Goal: Register for event/course

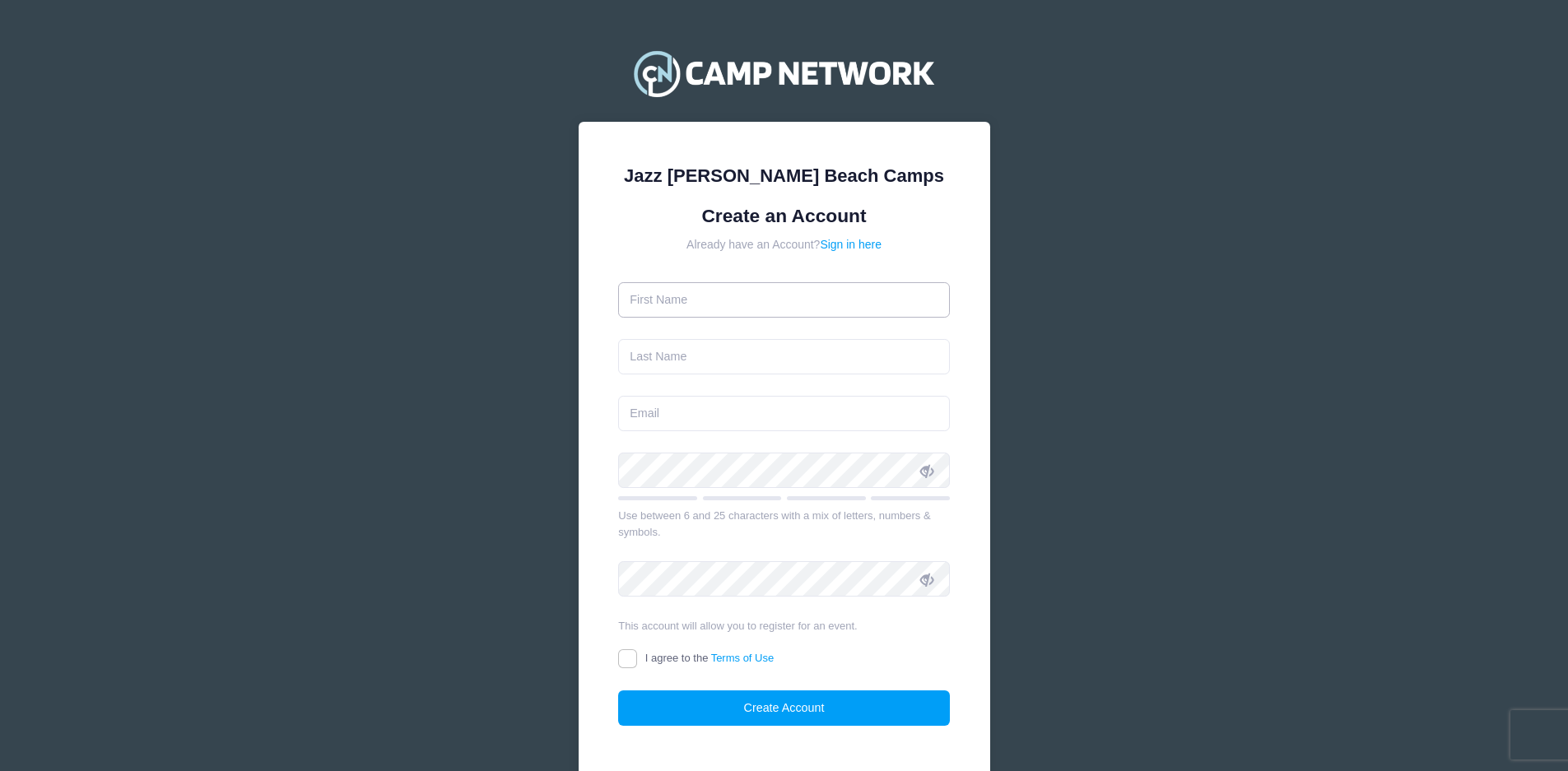
click at [702, 296] on input "text" at bounding box center [784, 300] width 332 height 36
type input "[PERSON_NAME]"
type input "[EMAIL_ADDRESS][DOMAIN_NAME]"
type input "Allyandra"
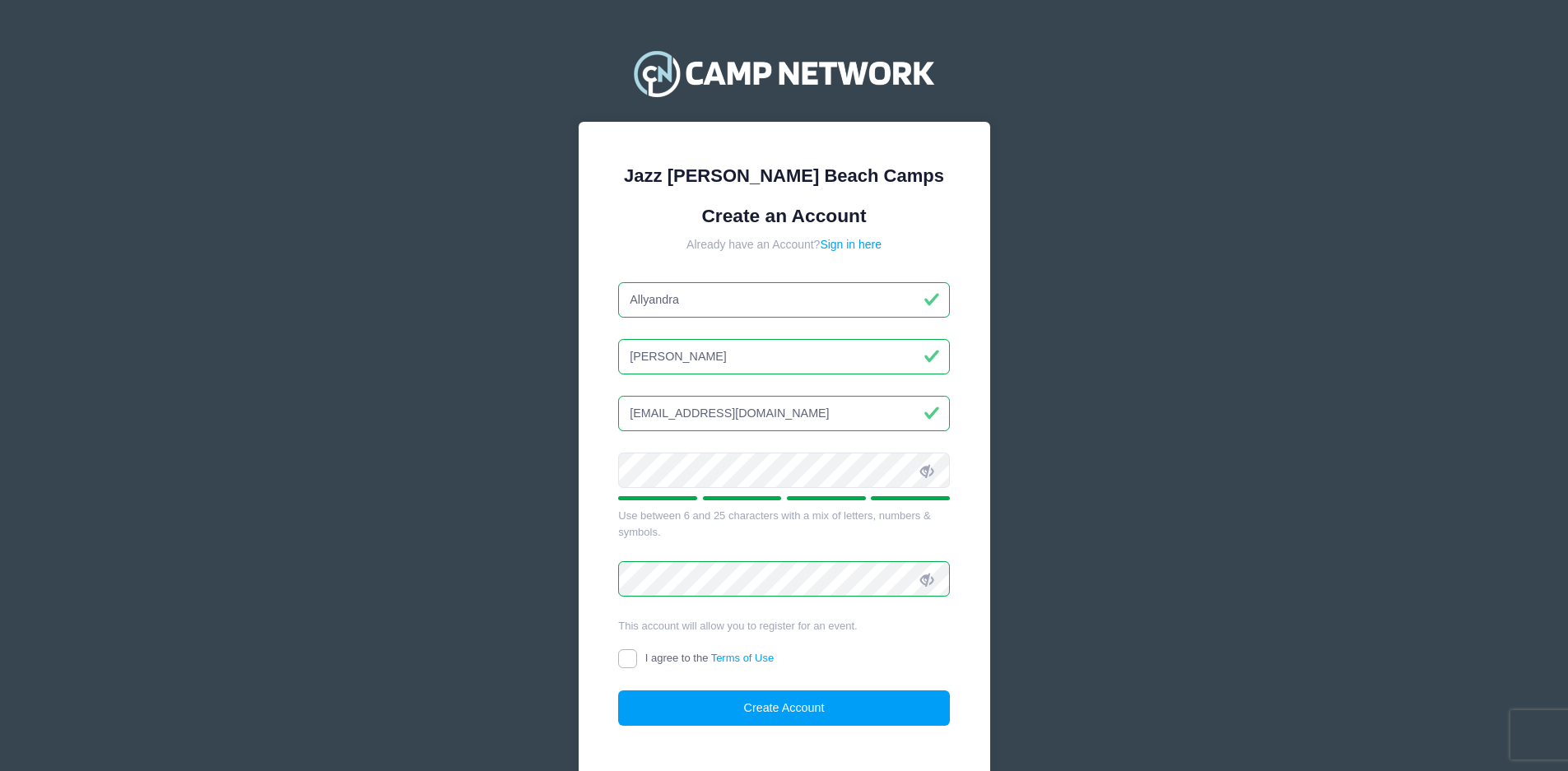
click at [628, 650] on input "I agree to the Terms of Use" at bounding box center [628, 659] width 19 height 19
checkbox input "true"
click at [820, 716] on button "Create Account" at bounding box center [784, 709] width 332 height 36
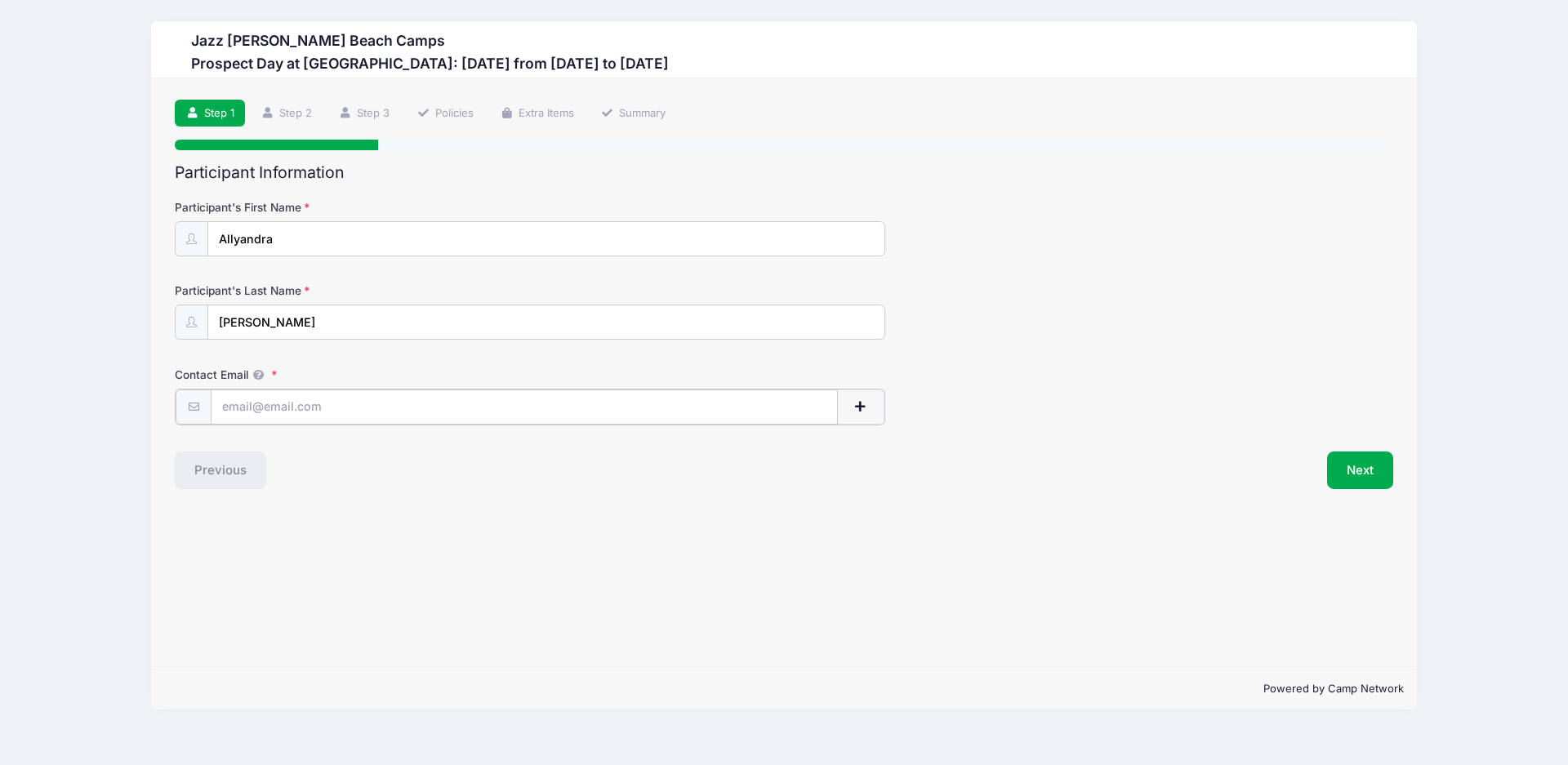
click at [279, 408] on input "Contact Email" at bounding box center [524, 408] width 627 height 35
click at [769, 534] on div "Step 1 /7 Step 1 Step 2 Step 3 Policies Extra Items Summary Participant Informa…" at bounding box center [784, 372] width 1266 height 588
click at [1358, 466] on button "Next" at bounding box center [1360, 469] width 66 height 37
click at [253, 396] on input "A" at bounding box center [524, 408] width 627 height 35
type input "[EMAIL_ADDRESS][DOMAIN_NAME]"
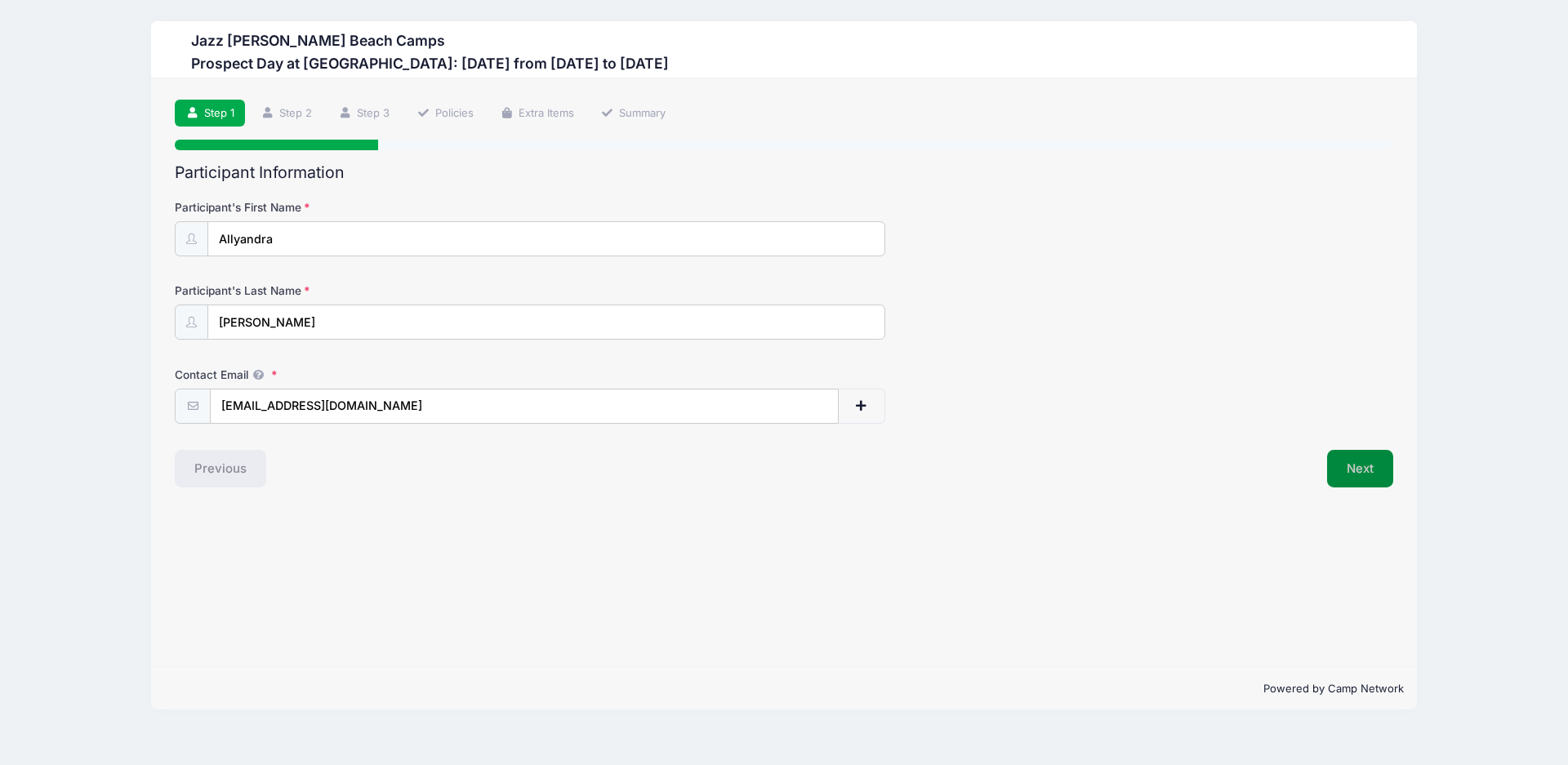
click at [1369, 478] on button "Next" at bounding box center [1360, 469] width 66 height 37
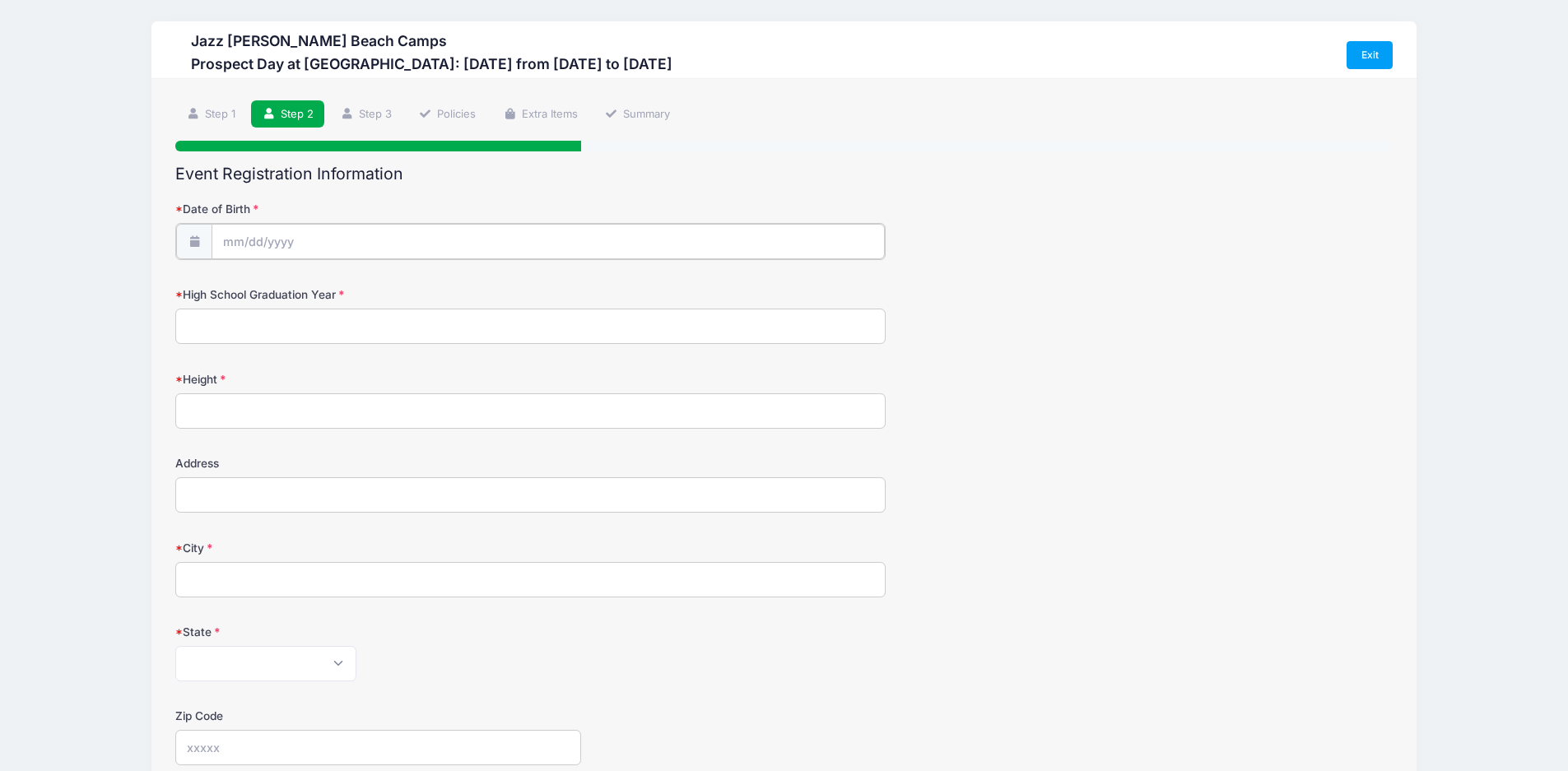
click at [298, 240] on input "Date of Birth" at bounding box center [547, 242] width 673 height 36
click at [213, 243] on input "Date of Birth" at bounding box center [547, 242] width 673 height 36
click at [296, 285] on select "January February March April May June July August September October November De…" at bounding box center [298, 285] width 73 height 21
select select "10"
click at [261, 275] on select "January February March April May June July August September October November De…" at bounding box center [298, 285] width 73 height 21
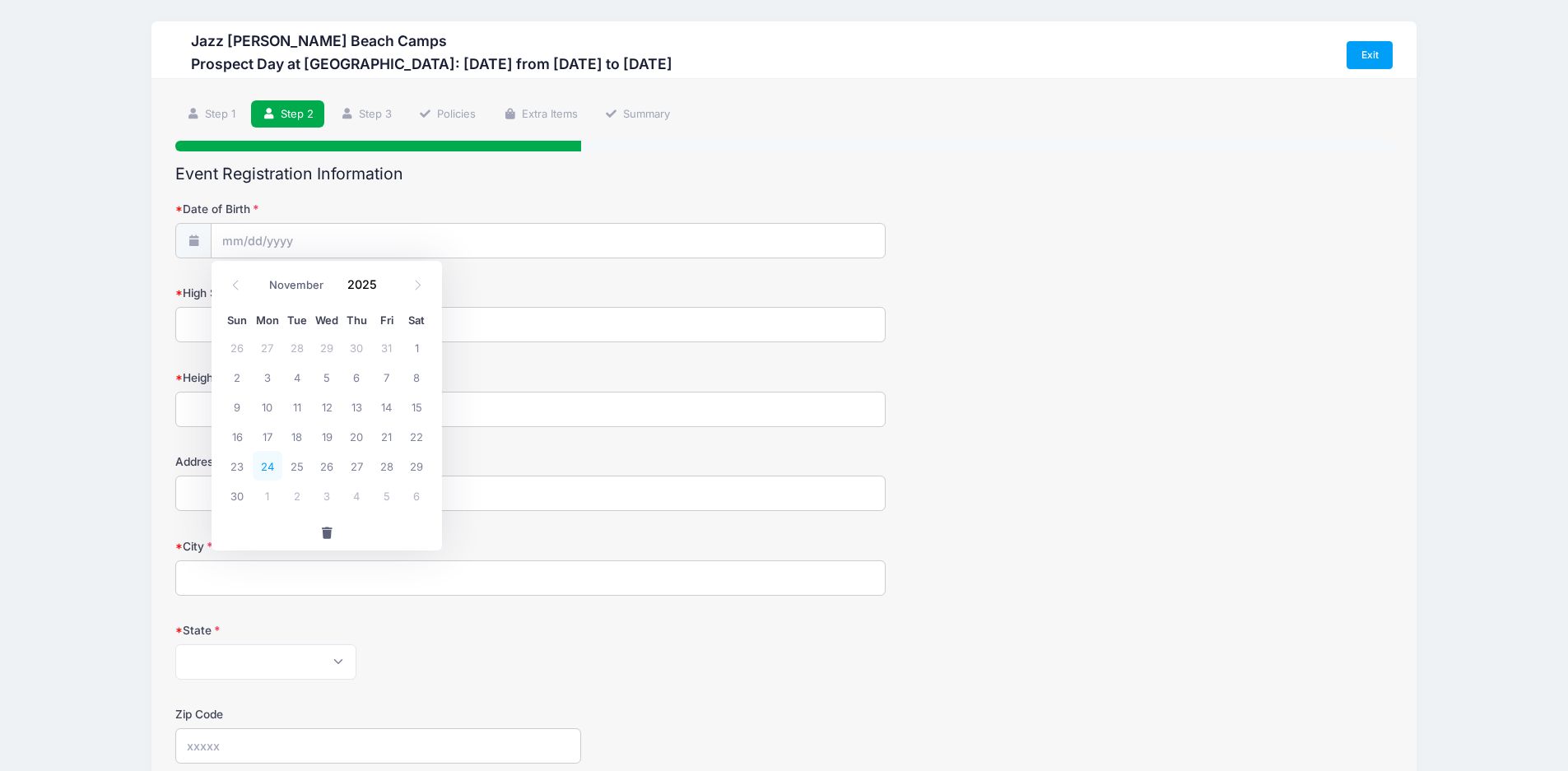
click at [273, 467] on span "24" at bounding box center [267, 465] width 29 height 29
type input "[DATE]"
click at [302, 240] on input "[DATE]" at bounding box center [547, 242] width 673 height 36
click at [375, 286] on input "2025" at bounding box center [365, 285] width 53 height 25
click at [384, 290] on span at bounding box center [387, 291] width 12 height 12
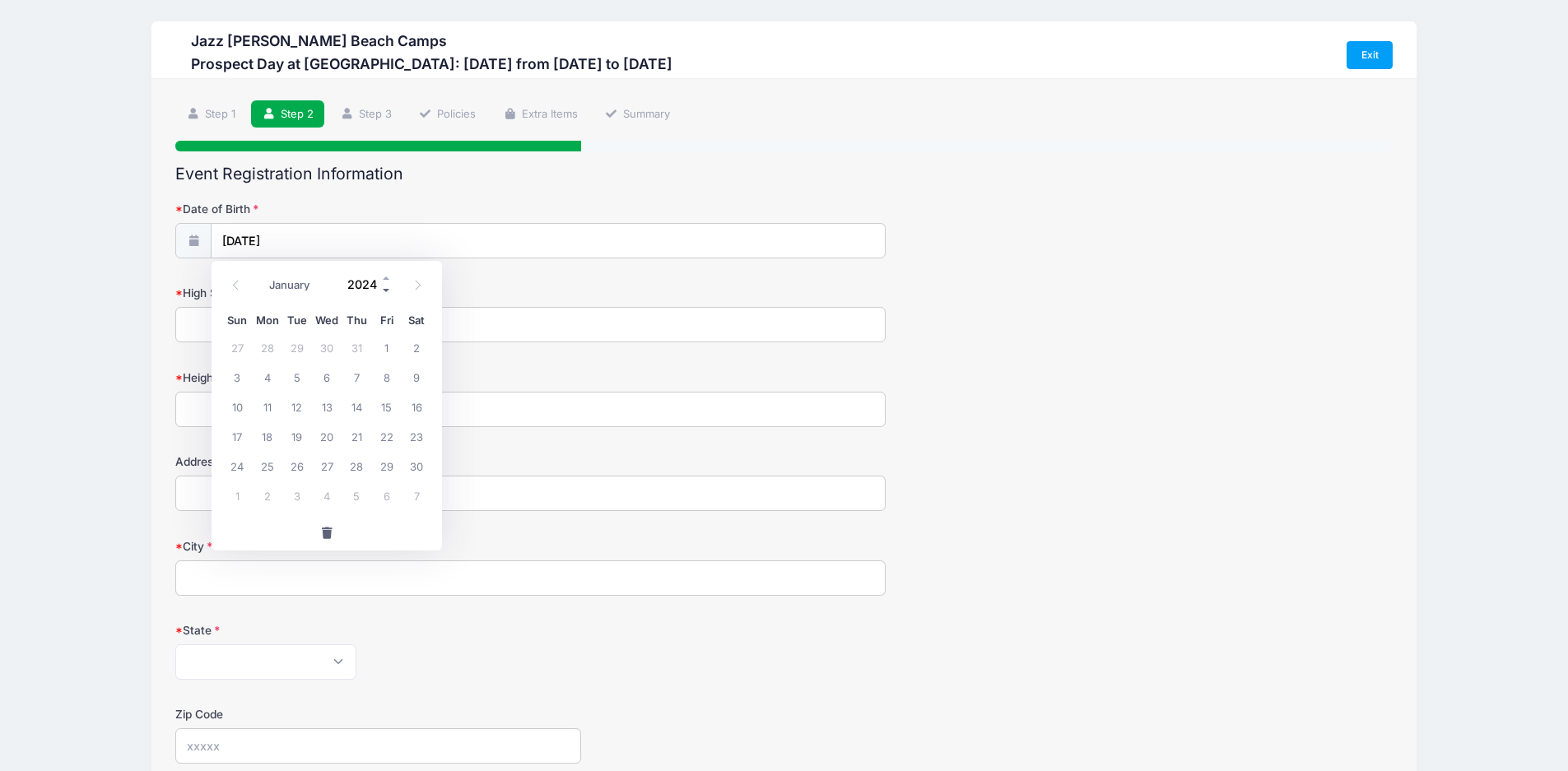
click at [384, 290] on span at bounding box center [387, 291] width 12 height 12
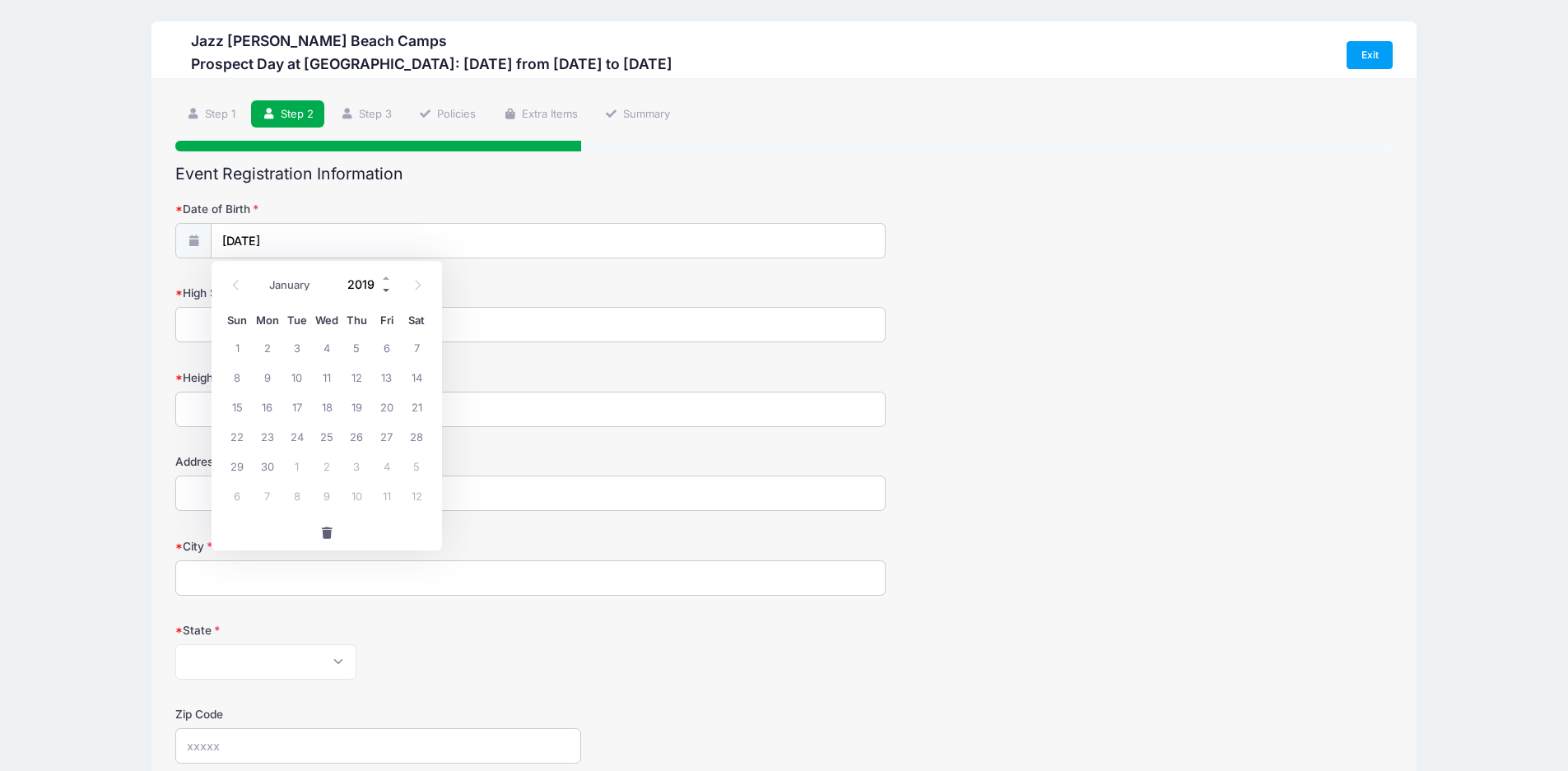
click at [384, 290] on span at bounding box center [387, 291] width 12 height 12
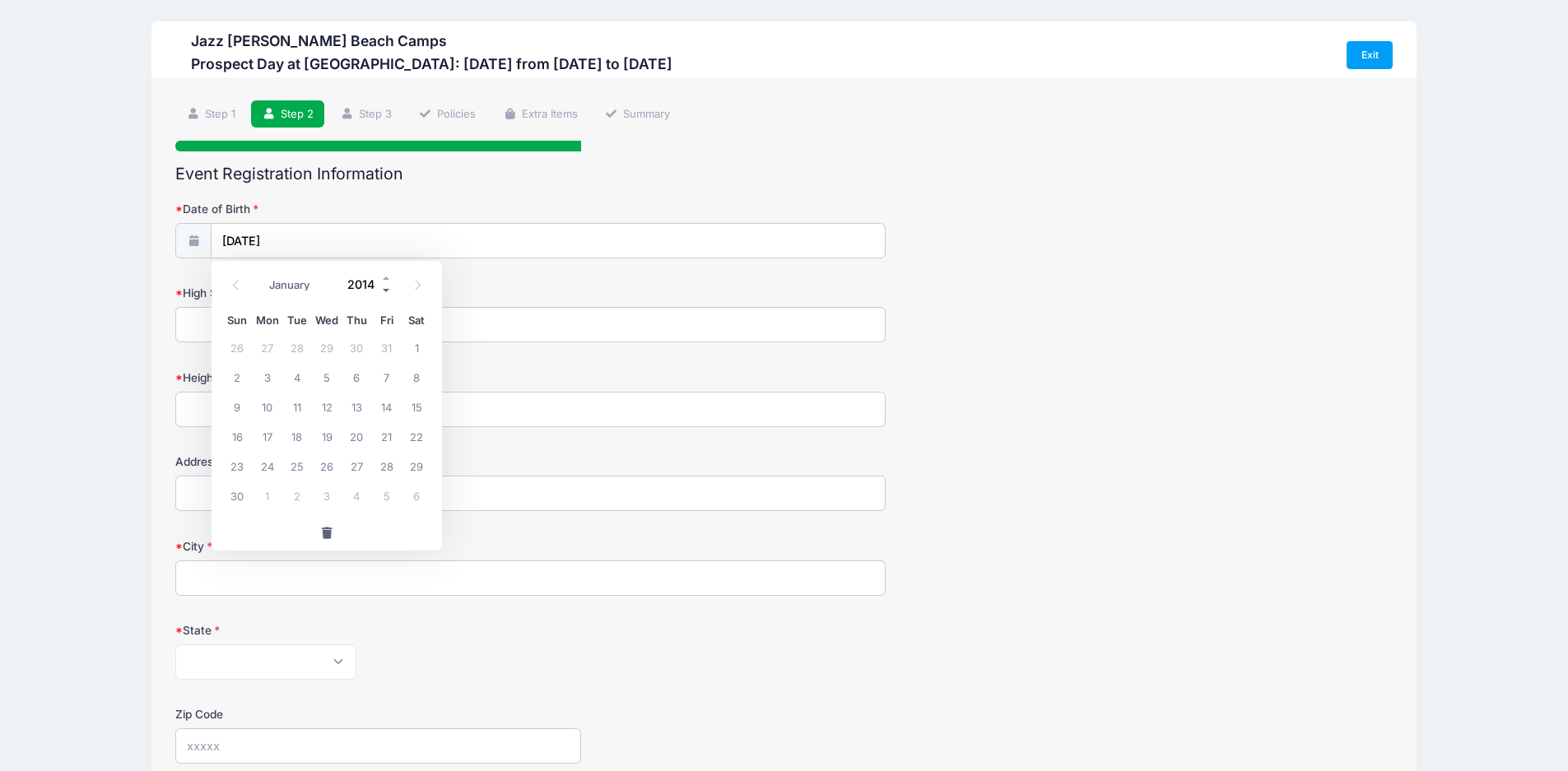
click at [384, 290] on span at bounding box center [387, 291] width 12 height 12
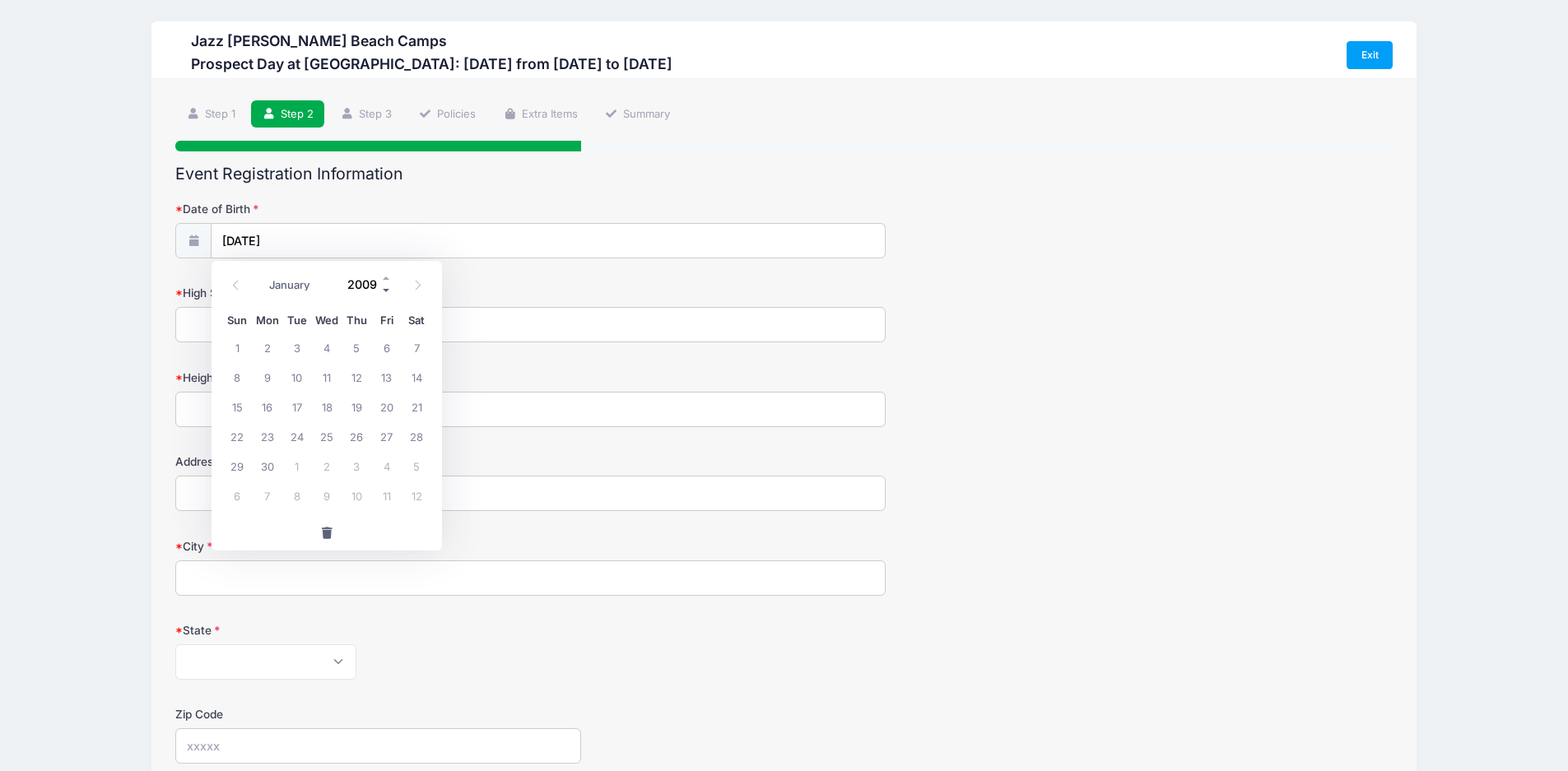
click at [384, 290] on span at bounding box center [387, 291] width 12 height 12
type input "2008"
click at [264, 461] on span "24" at bounding box center [267, 465] width 29 height 29
type input "[DATE]"
click at [252, 325] on input "High School Graduation Year" at bounding box center [530, 324] width 710 height 36
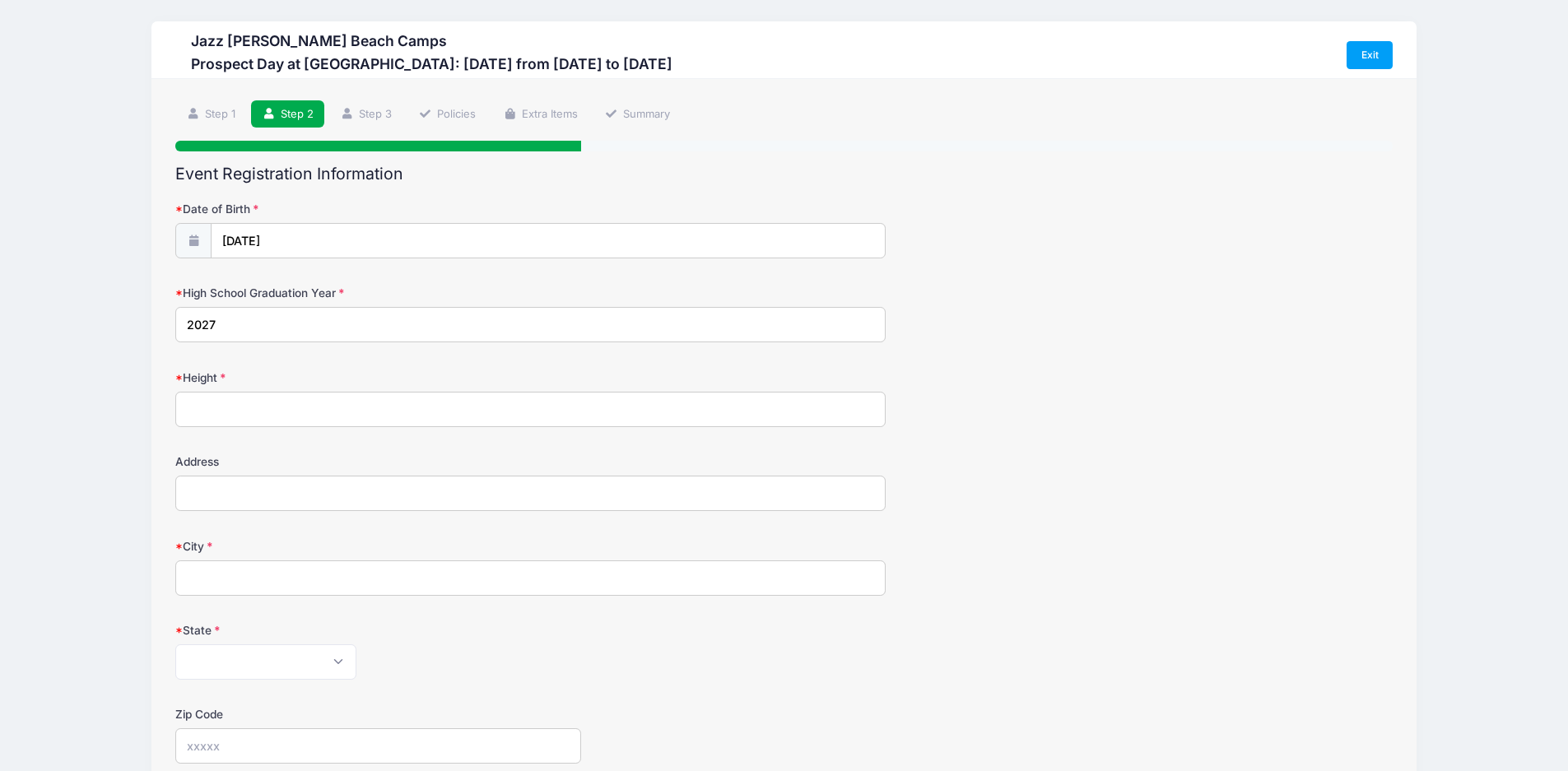
type input "2027"
click at [250, 407] on input "Height" at bounding box center [530, 410] width 710 height 36
type input "64 inches"
click at [221, 498] on input "Address" at bounding box center [530, 494] width 710 height 36
type input "[STREET_ADDRESS]"
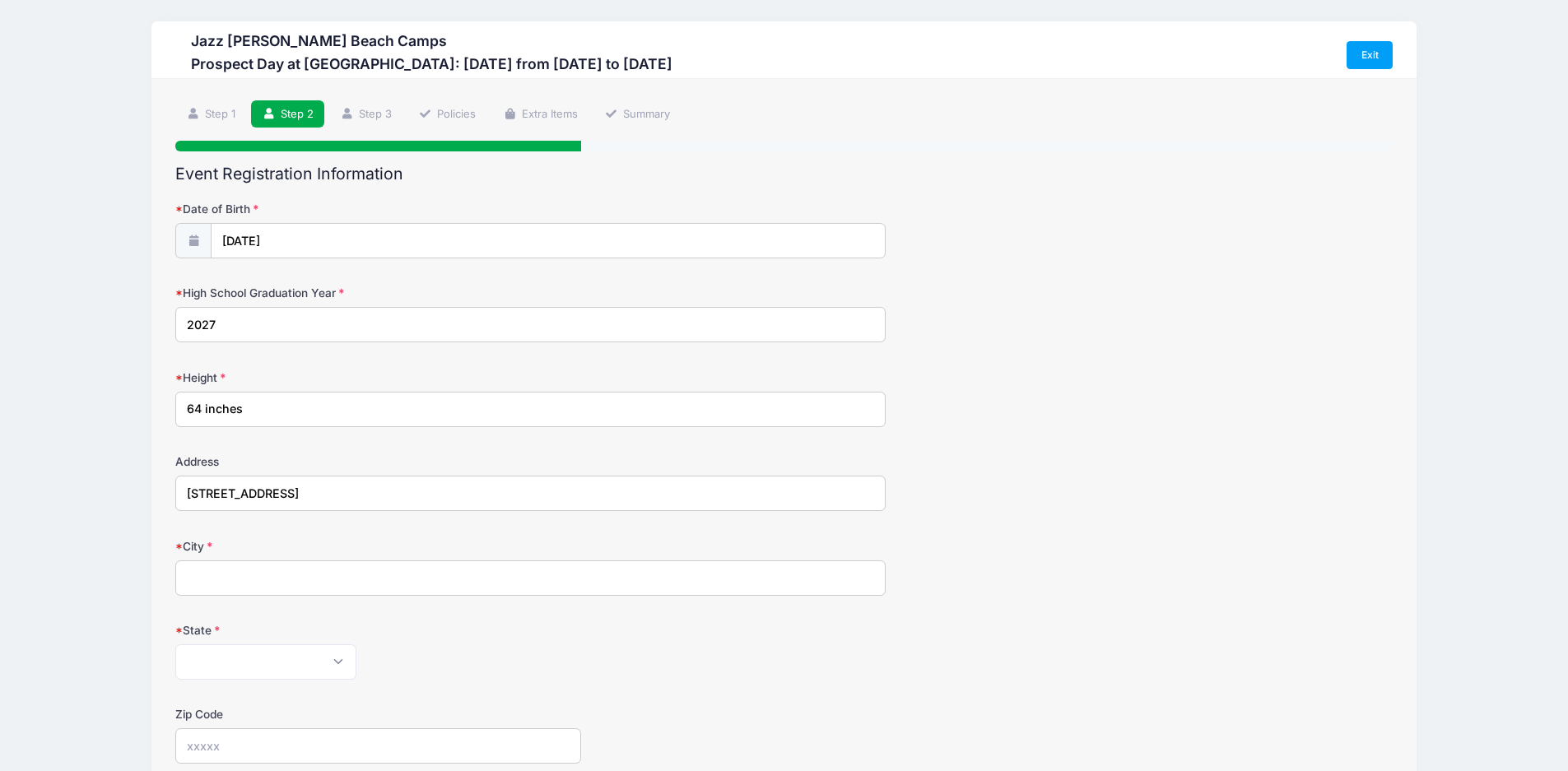
type input "[GEOGRAPHIC_DATA]"
select select "CO"
type input "81507"
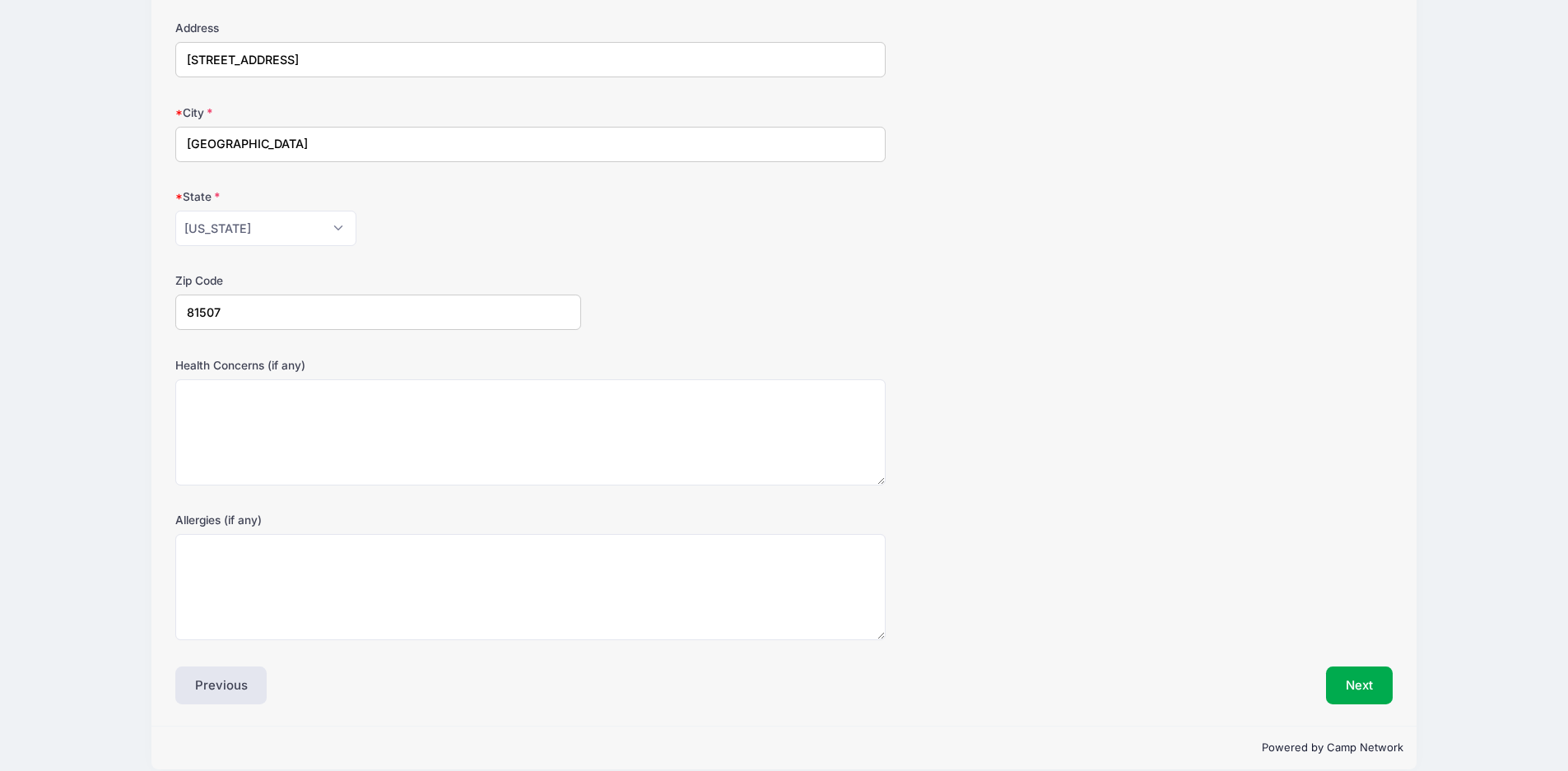
scroll to position [454, 0]
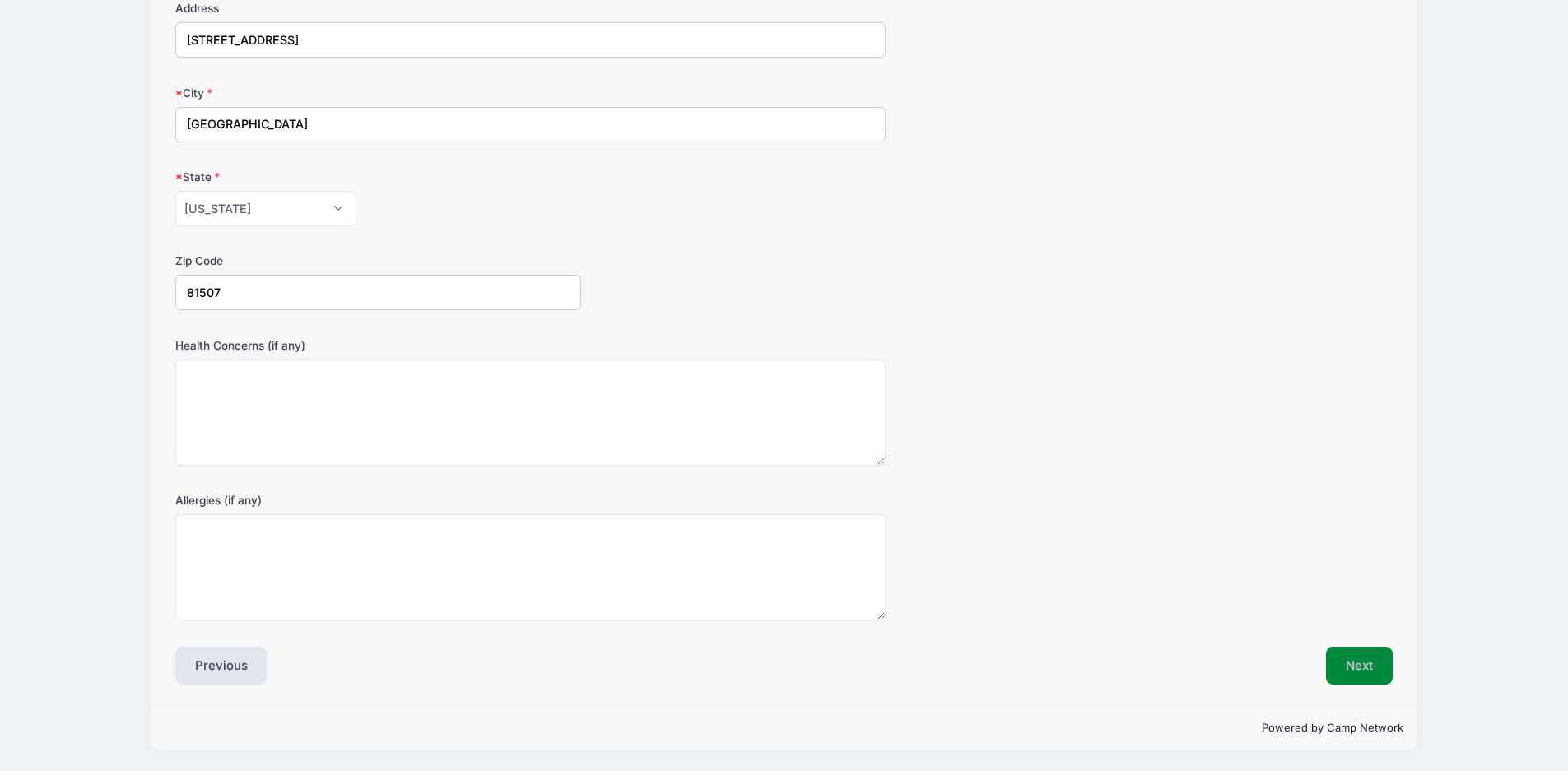
click at [1373, 662] on button "Next" at bounding box center [1359, 666] width 67 height 37
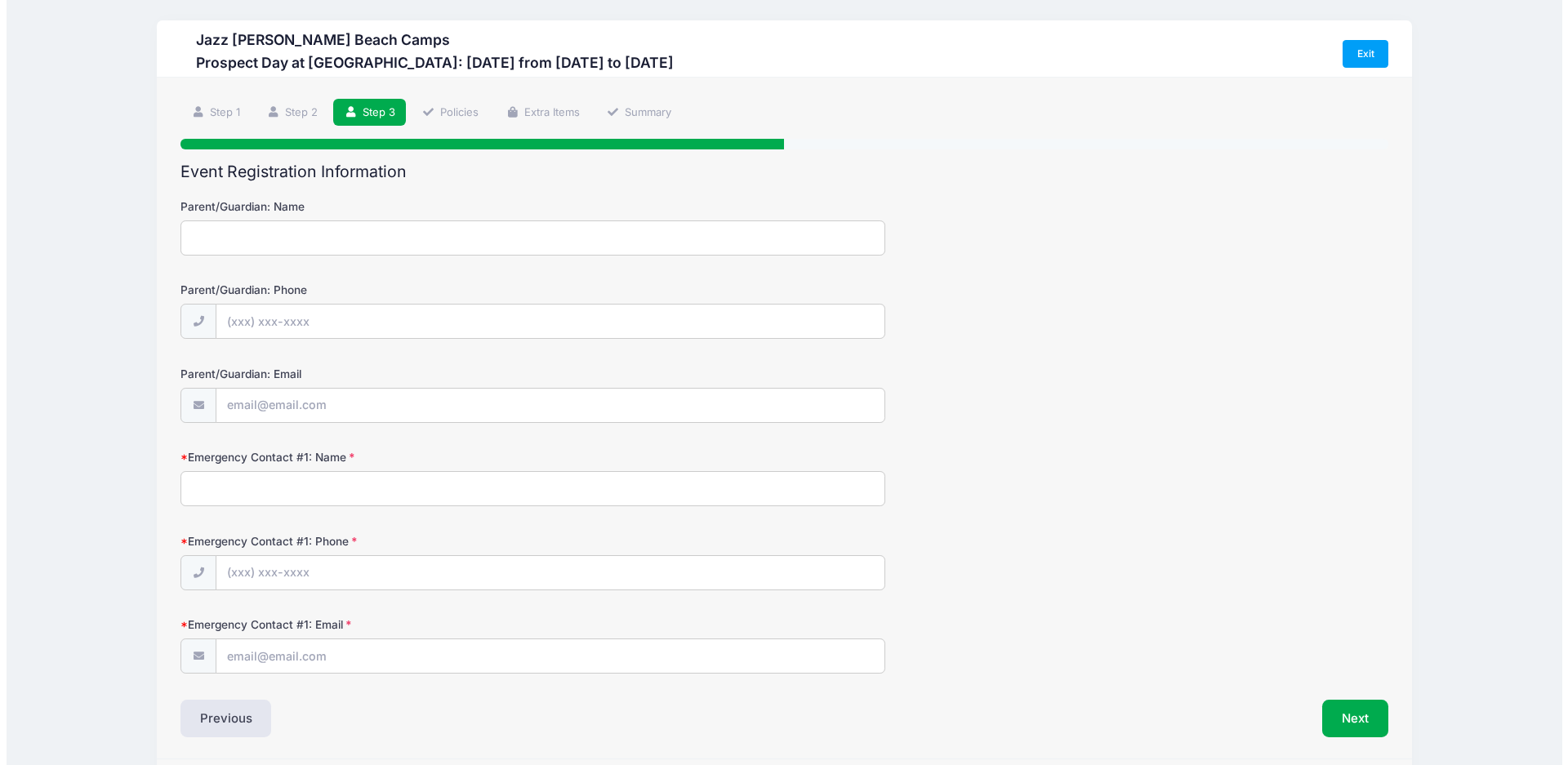
scroll to position [0, 0]
click at [248, 239] on input "Parent/Guardian: Name" at bounding box center [526, 239] width 705 height 35
type input "s"
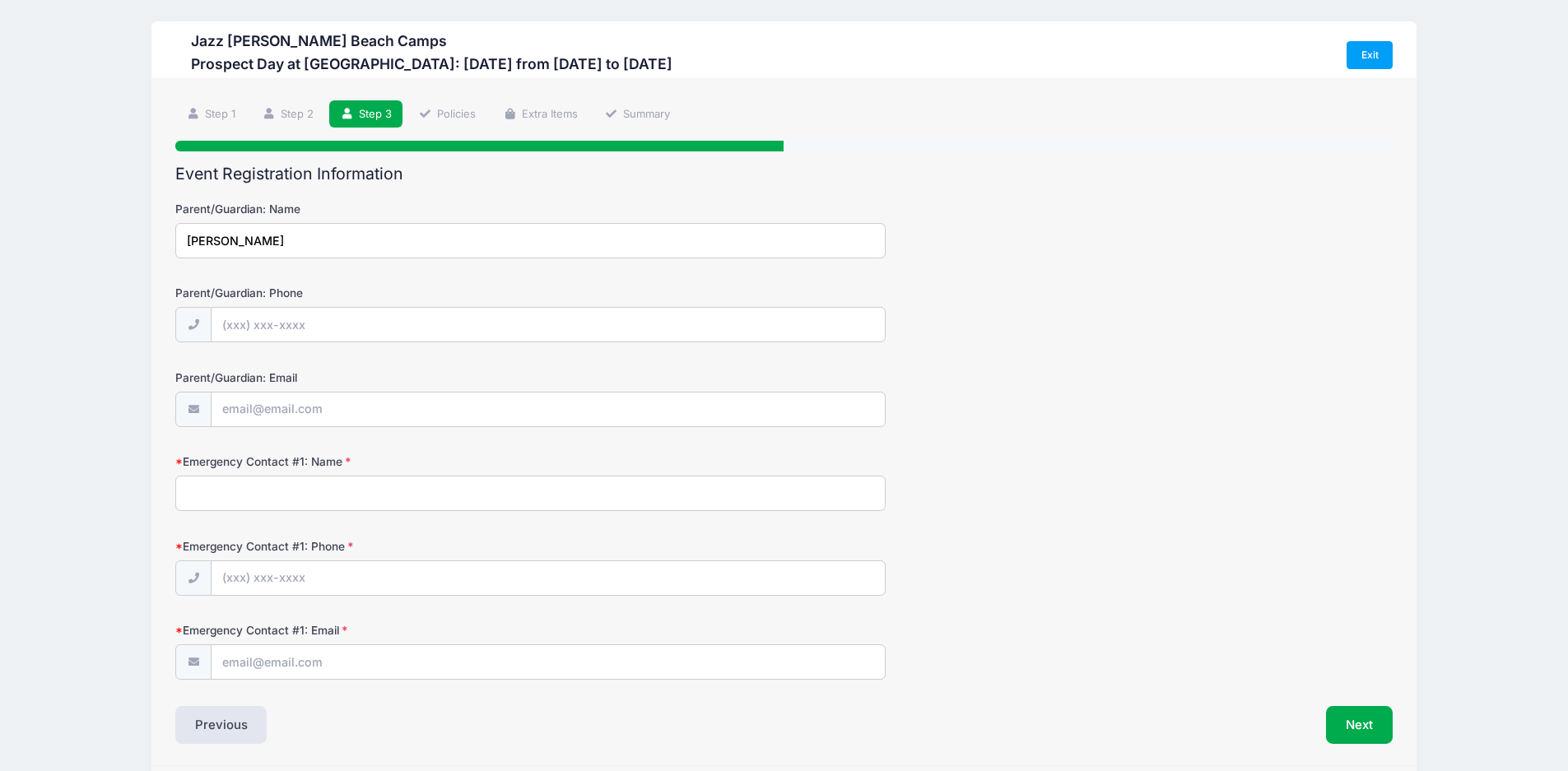
type input "[PERSON_NAME]"
click at [320, 328] on input "Parent/Guardian: Phone" at bounding box center [547, 325] width 673 height 36
type input "[PHONE_NUMBER]"
click at [298, 415] on input "Parent/Guardian: Email" at bounding box center [547, 411] width 673 height 36
type input "[EMAIL_ADDRESS][DOMAIN_NAME]"
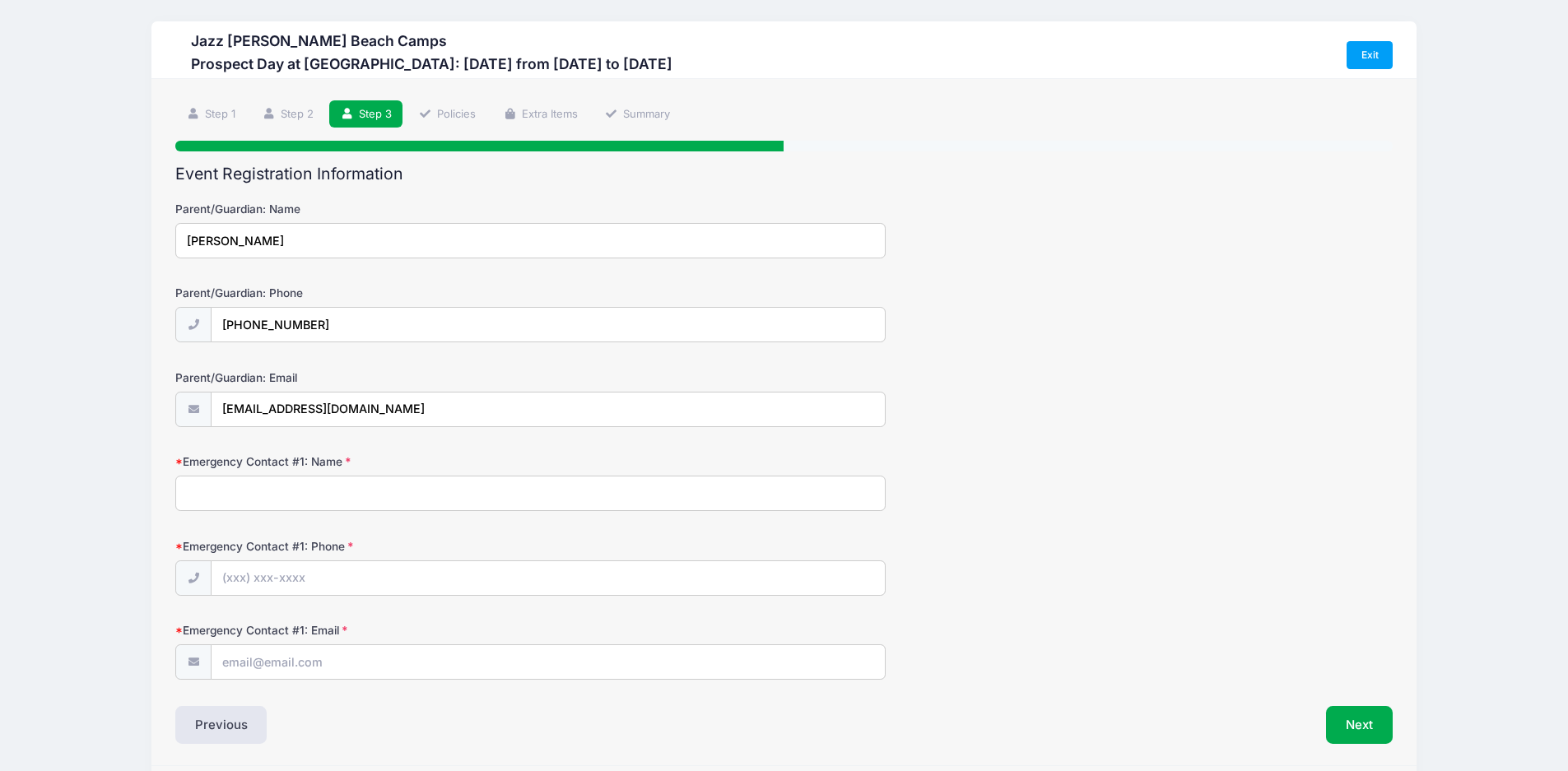
click at [235, 493] on input "Emergency Contact #1: Name" at bounding box center [530, 494] width 710 height 36
type input "[PERSON_NAME]"
click at [281, 589] on input "Emergency Contact #1: Phone" at bounding box center [547, 579] width 673 height 36
type input "[PHONE_NUMBER]"
click at [258, 666] on input "Emergency Contact #1: Email" at bounding box center [547, 663] width 673 height 36
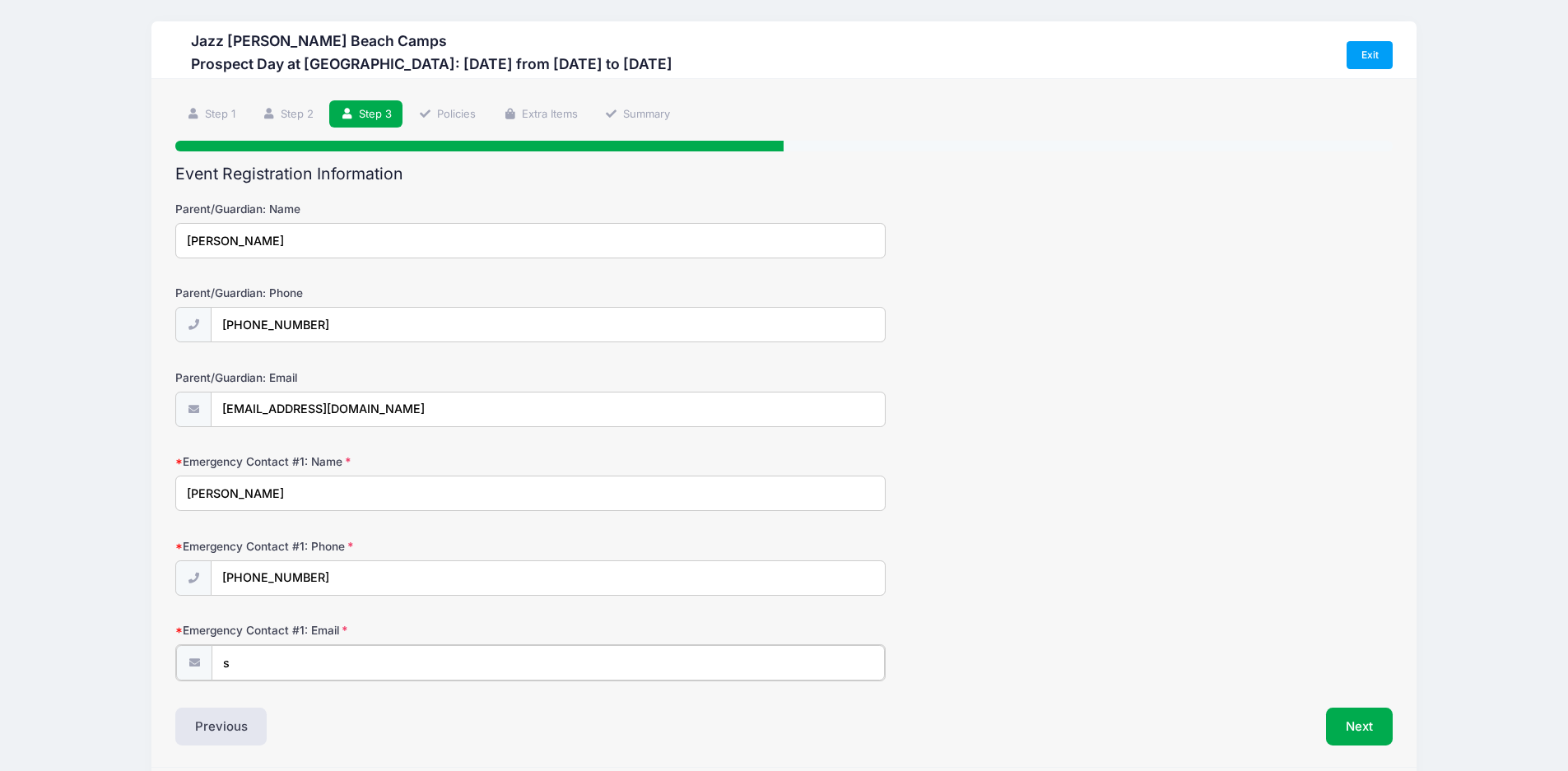
type input "[EMAIL_ADDRESS][DOMAIN_NAME]"
click at [586, 707] on div "Event Registration Information Parent/Guardian: Name [PERSON_NAME] Parent/Guard…" at bounding box center [784, 455] width 1218 height 579
click at [1374, 720] on button "Next" at bounding box center [1359, 725] width 67 height 37
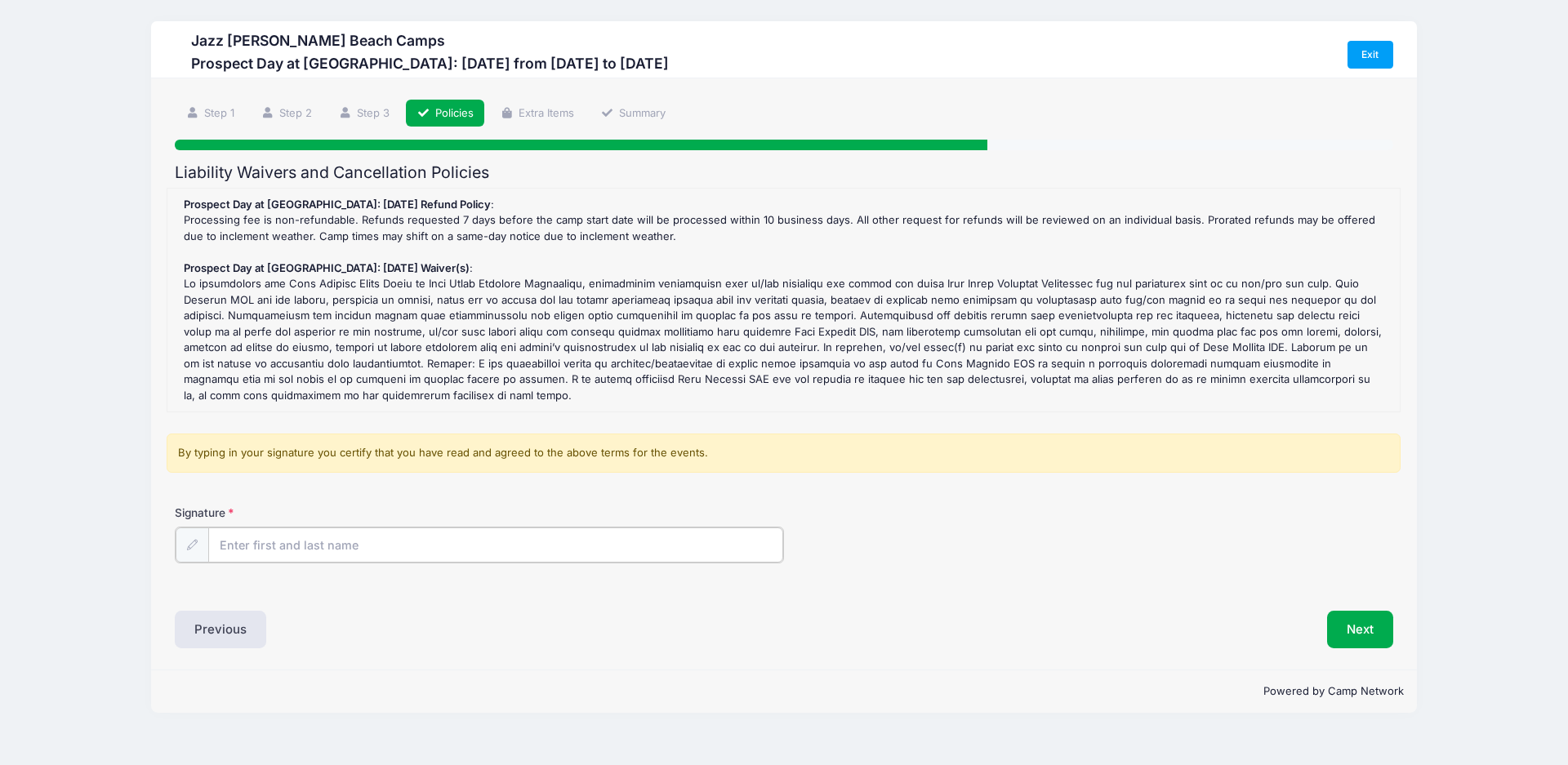
click at [279, 548] on input "Signature" at bounding box center [496, 546] width 575 height 35
type input "[PERSON_NAME]"
click at [1370, 636] on button "Next" at bounding box center [1360, 628] width 66 height 37
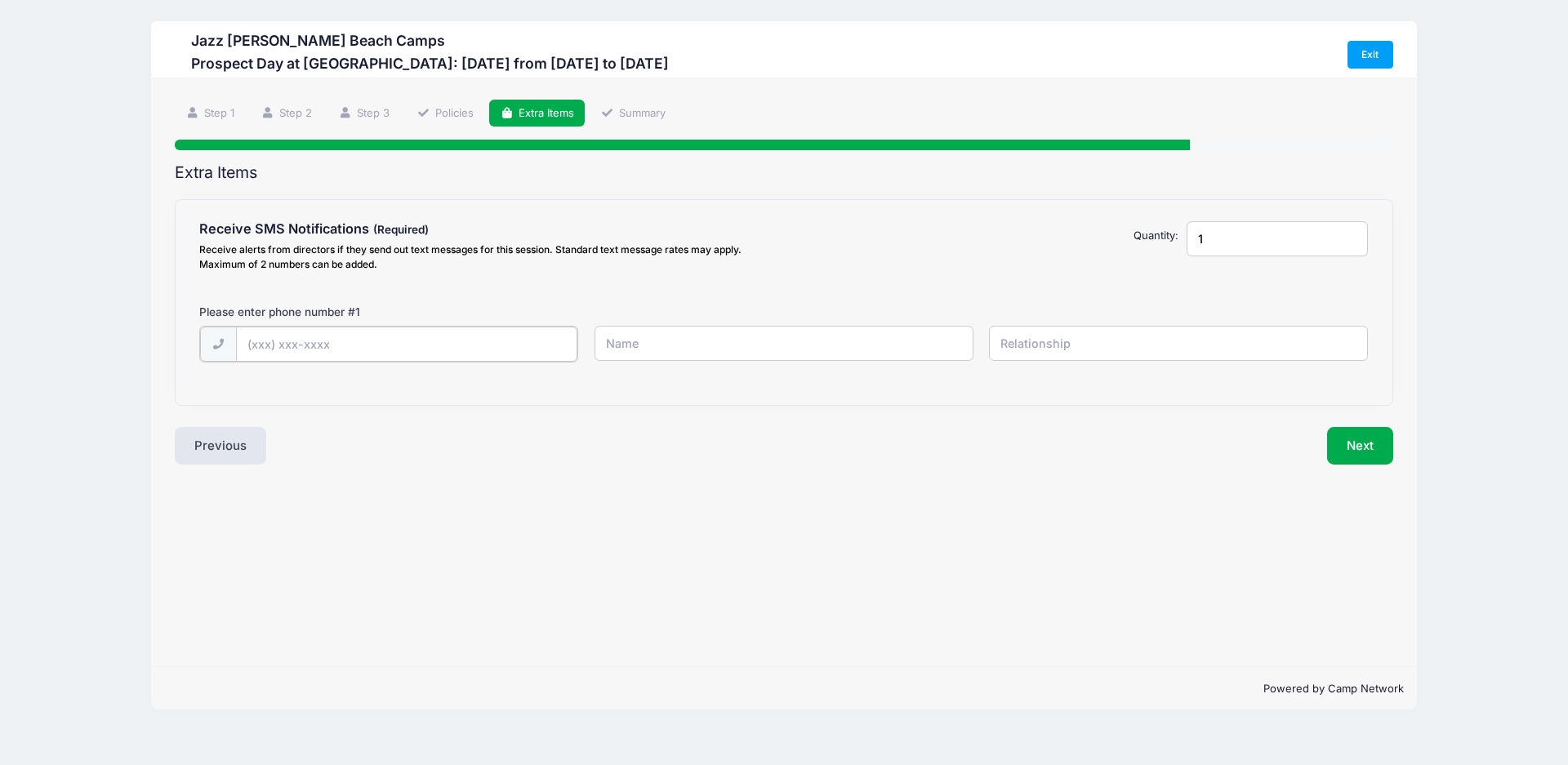
click at [0, 0] on input "text" at bounding box center [0, 0] width 0 height 0
type input "[PHONE_NUMBER]"
click at [0, 0] on input "text" at bounding box center [0, 0] width 0 height 0
type input "[PERSON_NAME]"
type input "Mother"
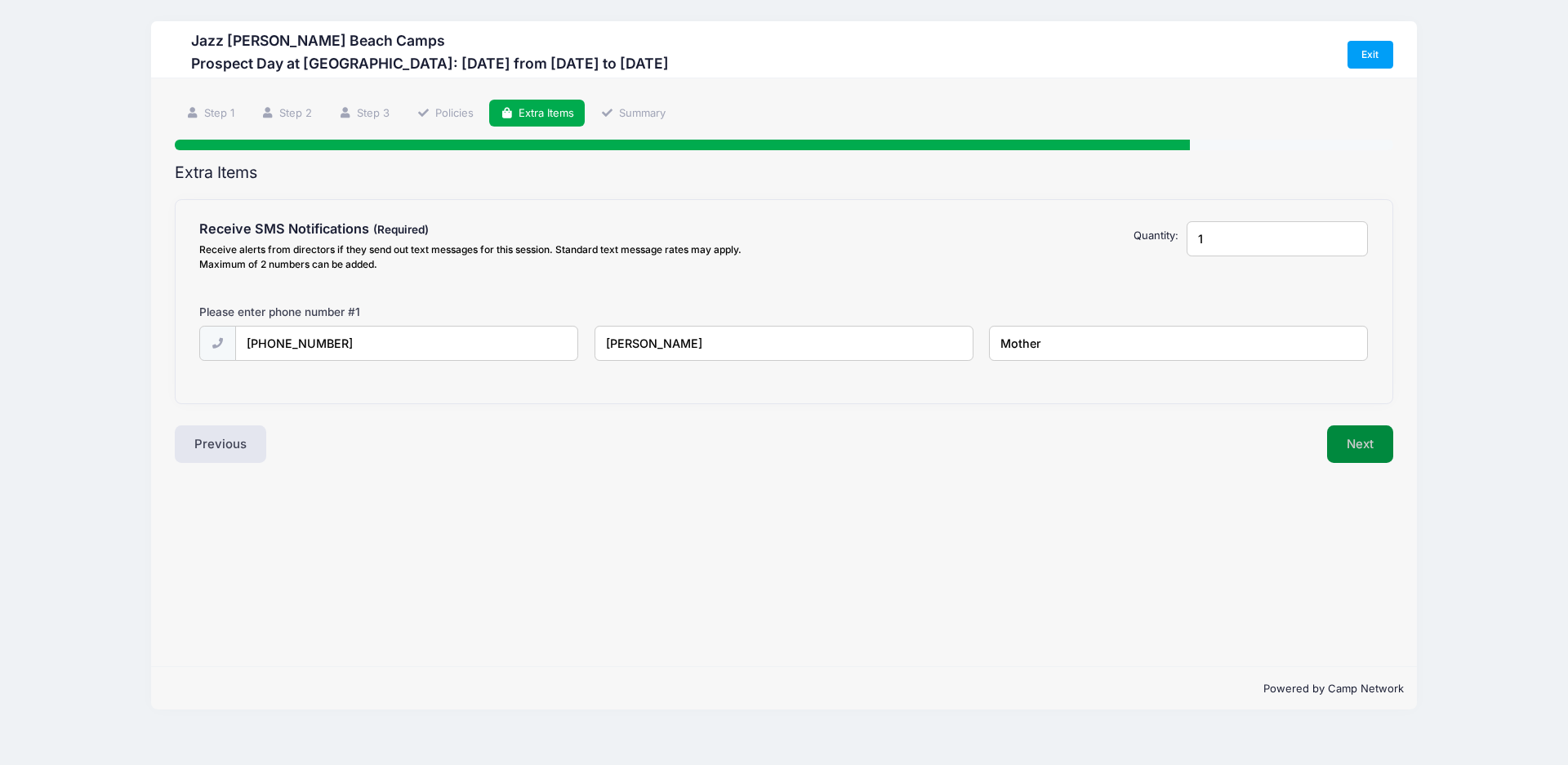
click at [1370, 461] on button "Next" at bounding box center [1360, 444] width 66 height 37
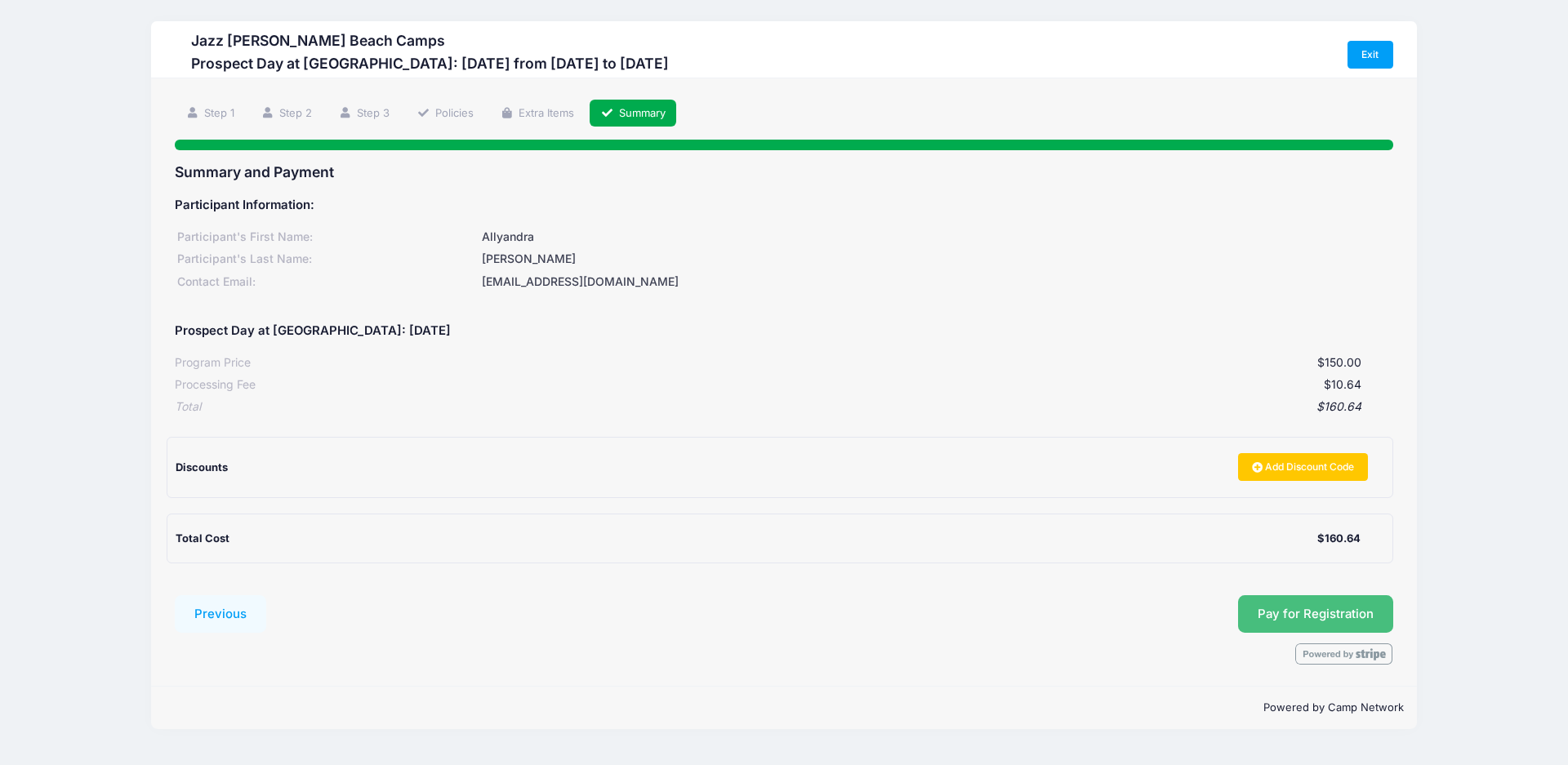
click at [1317, 615] on span "Pay for Registration" at bounding box center [1315, 614] width 116 height 15
click at [1296, 615] on span "Pay for Registration" at bounding box center [1315, 614] width 116 height 15
